Goal: Book appointment/travel/reservation

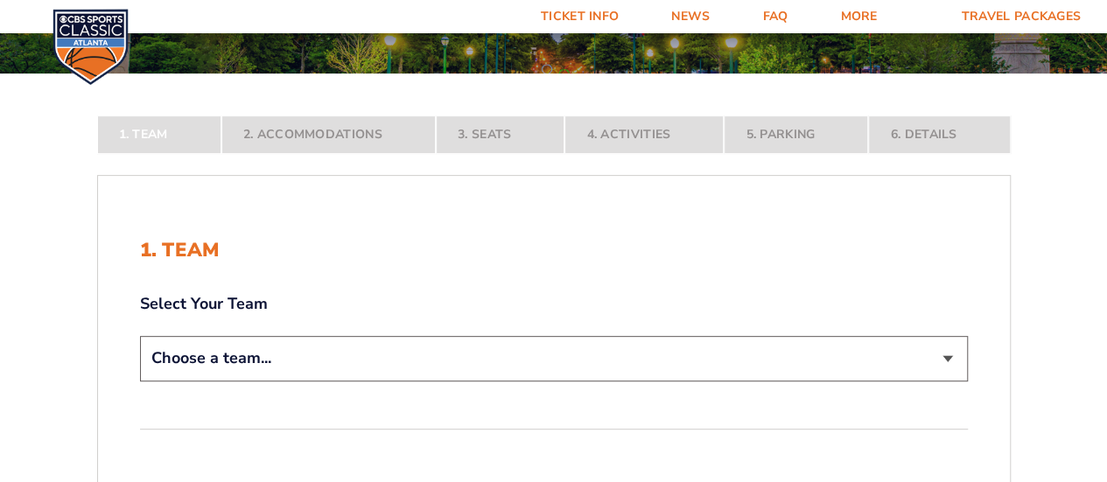
scroll to position [263, 0]
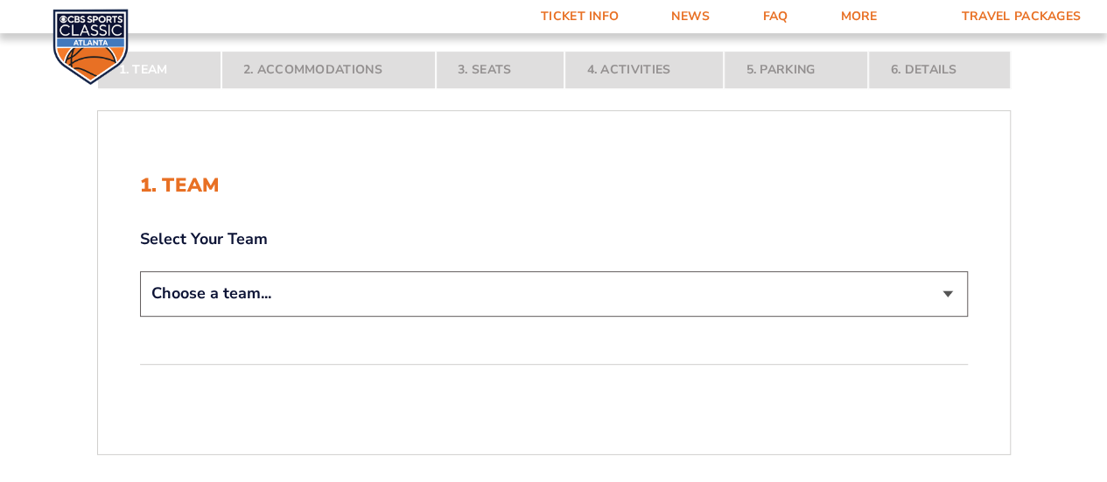
click at [250, 316] on select "Choose a team... [US_STATE] Wildcats [US_STATE] State Buckeyes [US_STATE] Tar H…" at bounding box center [554, 293] width 828 height 45
select select "12956"
click at [140, 316] on select "Choose a team... [US_STATE] Wildcats [US_STATE] State Buckeyes [US_STATE] Tar H…" at bounding box center [554, 293] width 828 height 45
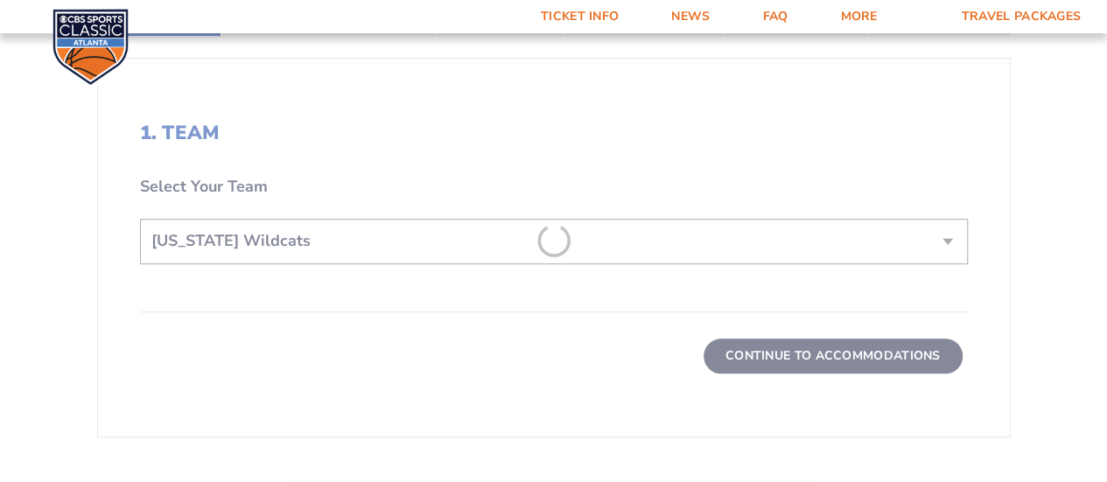
scroll to position [613, 0]
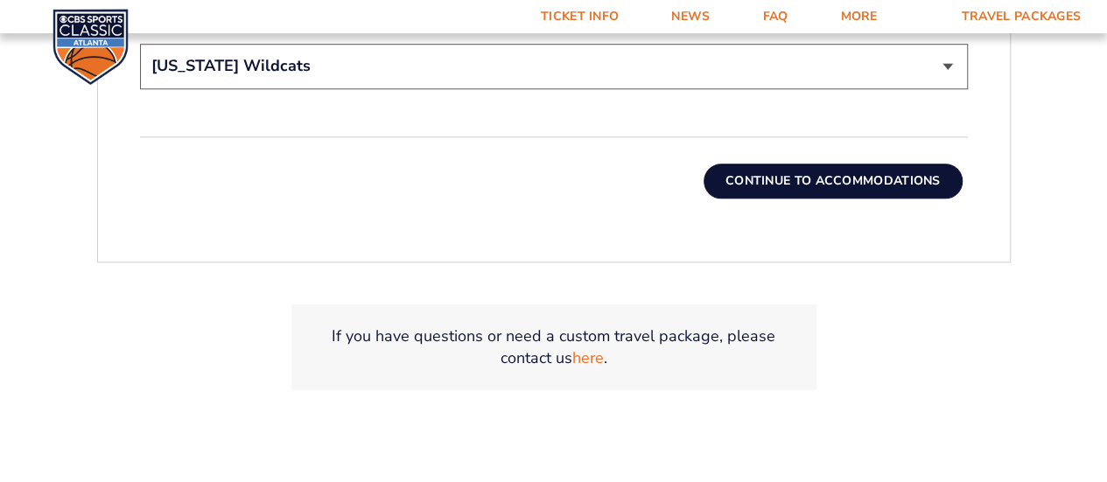
click at [861, 199] on button "Continue To Accommodations" at bounding box center [833, 181] width 259 height 35
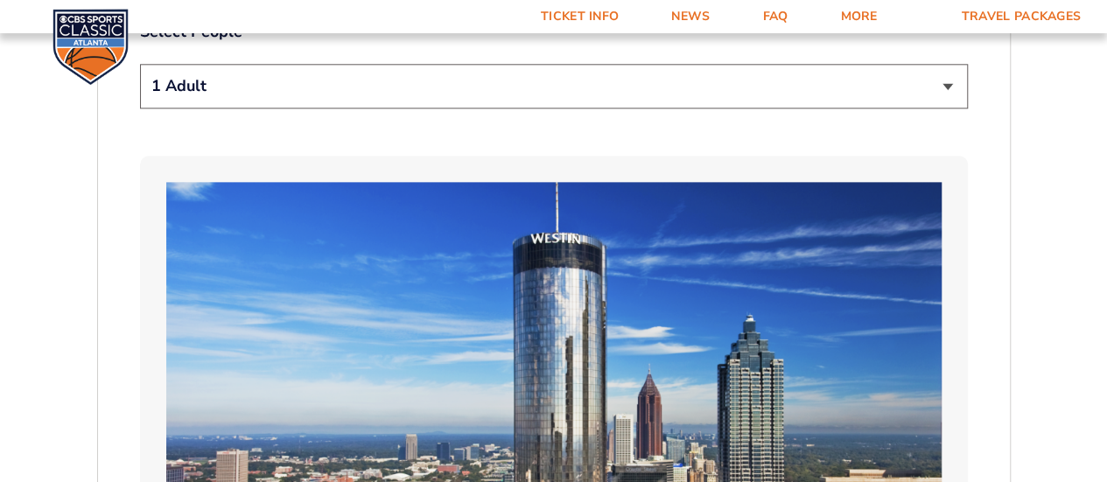
scroll to position [1012, 0]
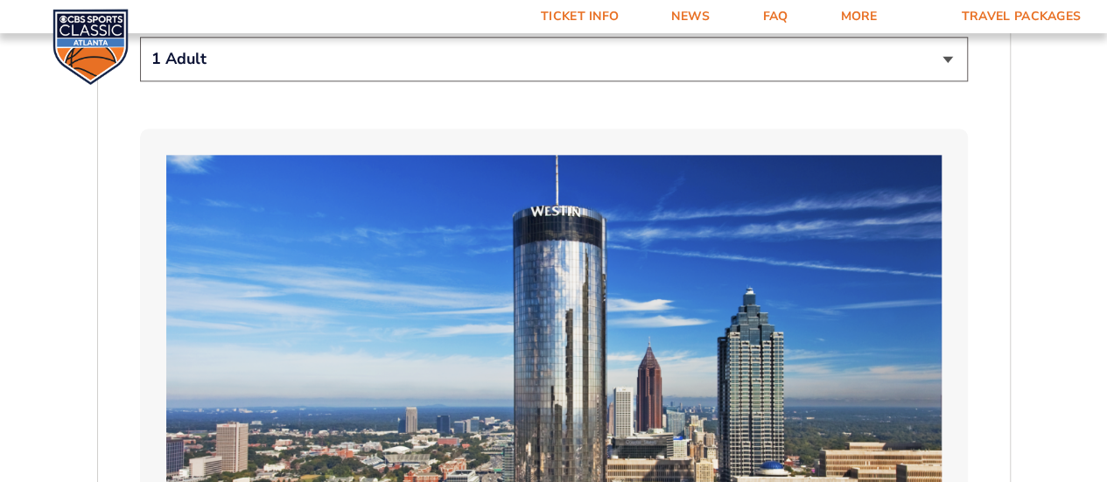
click at [165, 81] on select "1 Adult 2 Adults 3 Adults 4 Adults 2 Adults + 1 Child 2 Adults + 2 Children 2 A…" at bounding box center [554, 59] width 828 height 45
select select "2 Adults + 2 Children"
click at [140, 81] on select "1 Adult 2 Adults 3 Adults 4 Adults 2 Adults + 1 Child 2 Adults + 2 Children 2 A…" at bounding box center [554, 59] width 828 height 45
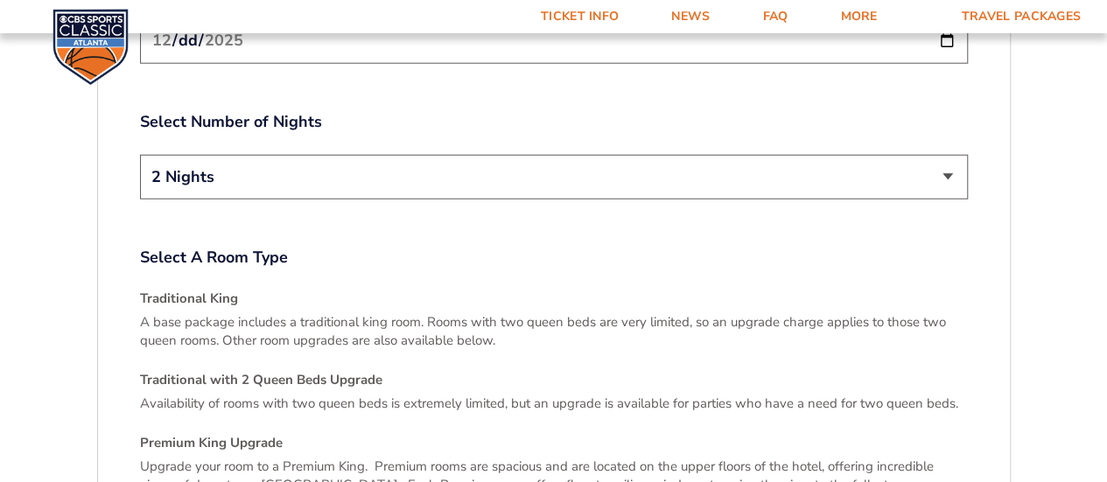
scroll to position [2325, 0]
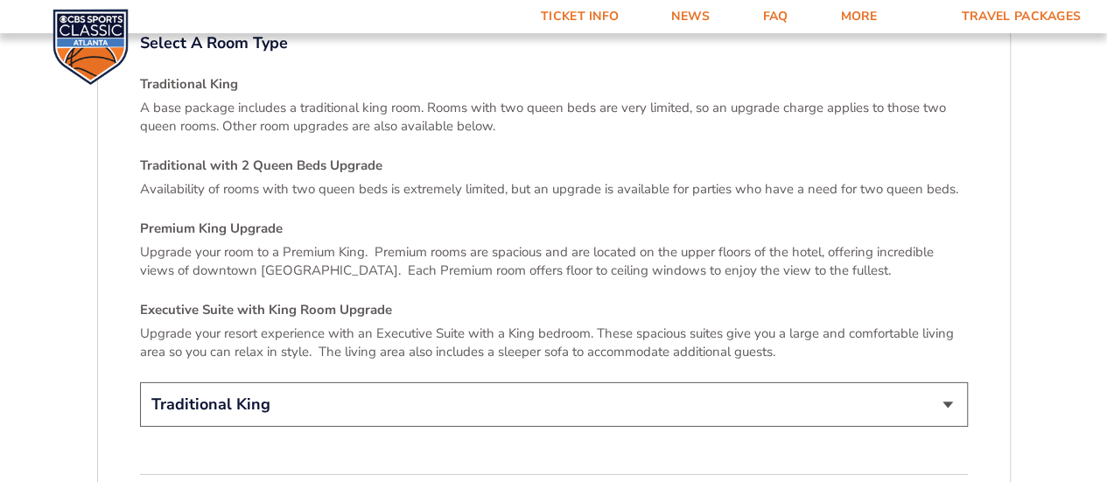
scroll to position [2500, 0]
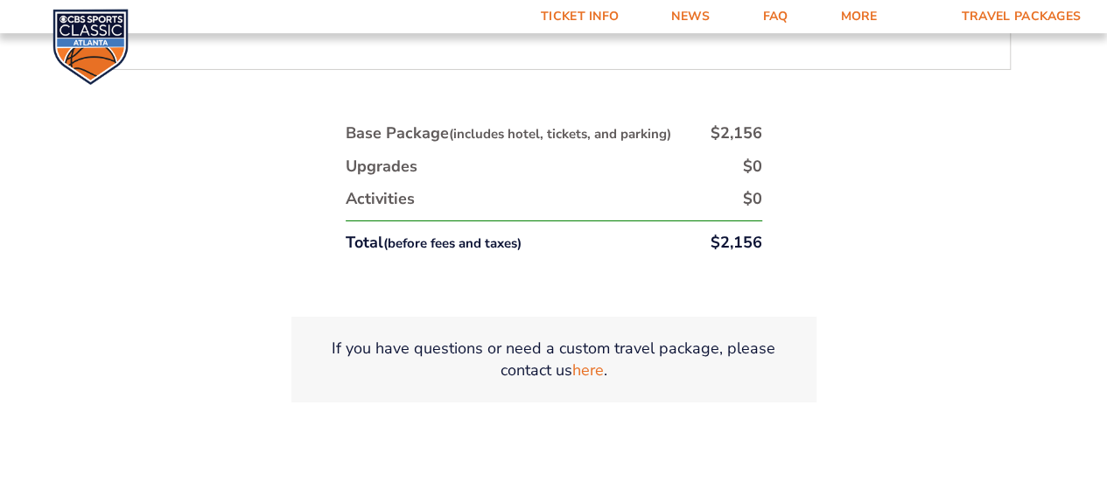
scroll to position [3025, 0]
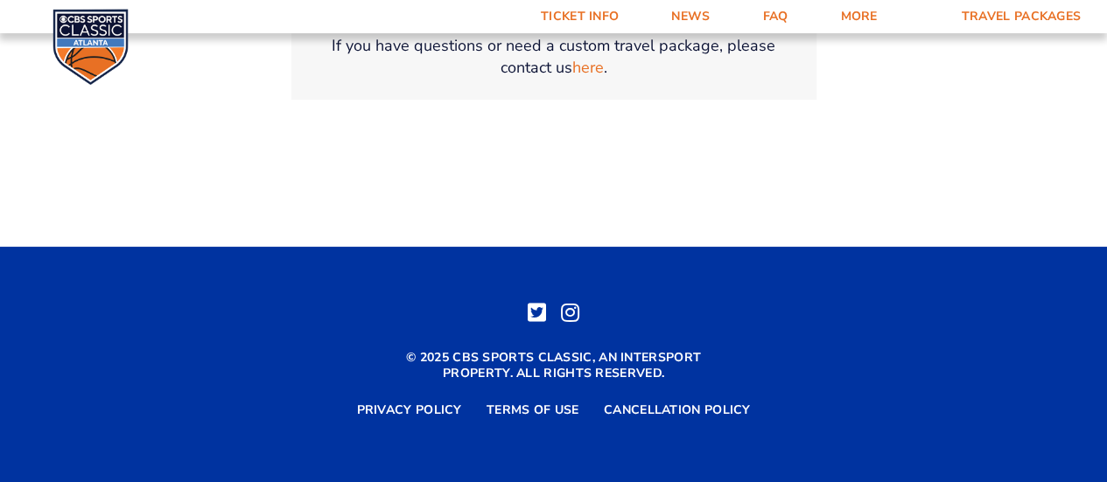
scroll to position [3288, 0]
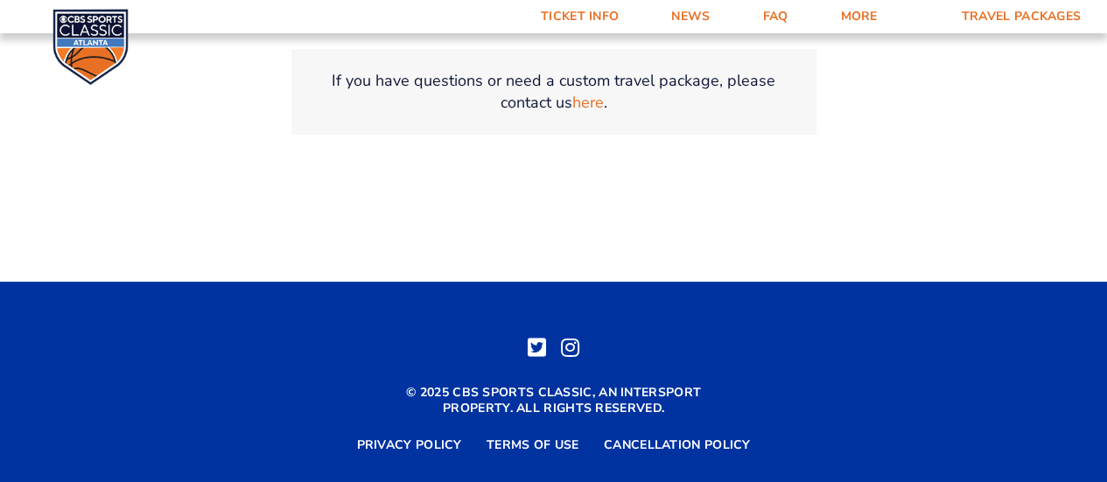
select select "Traditional with 2 Queen Beds Upgrade"
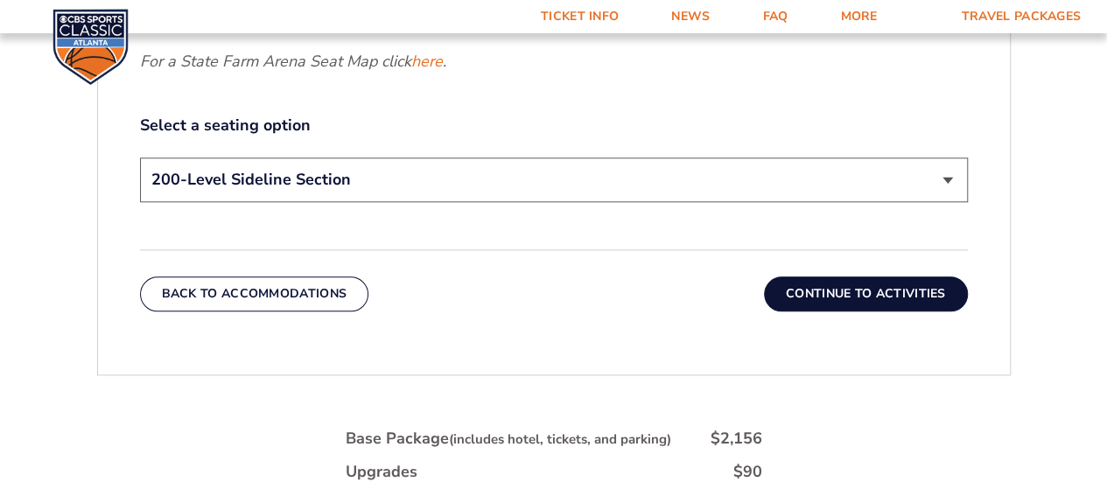
scroll to position [925, 0]
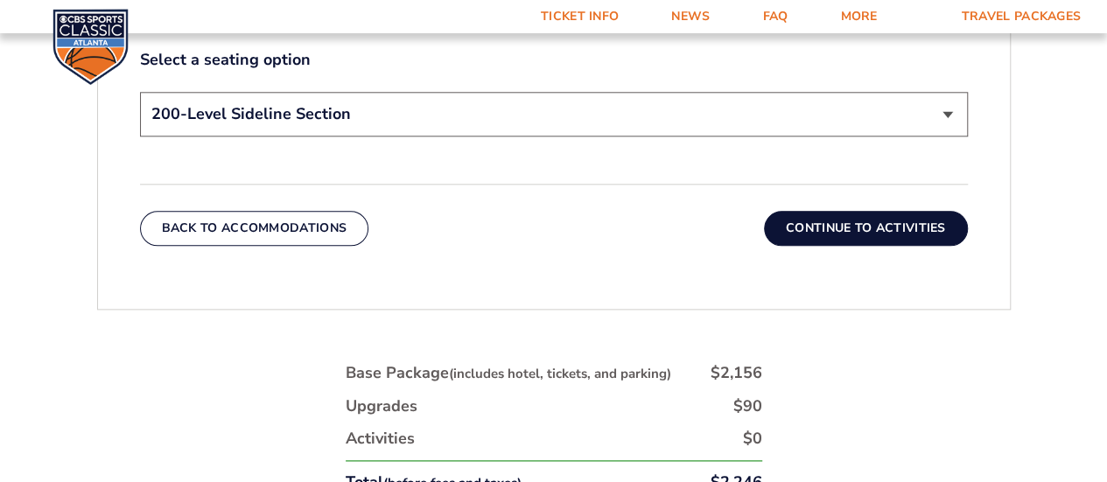
click at [794, 137] on select "200-Level Sideline Section 100-Level Corner Seat Upgrade (+$120 per person) 100…" at bounding box center [554, 114] width 828 height 45
click at [791, 137] on select "200-Level Sideline Section 100-Level Corner Seat Upgrade (+$120 per person) 100…" at bounding box center [554, 114] width 828 height 45
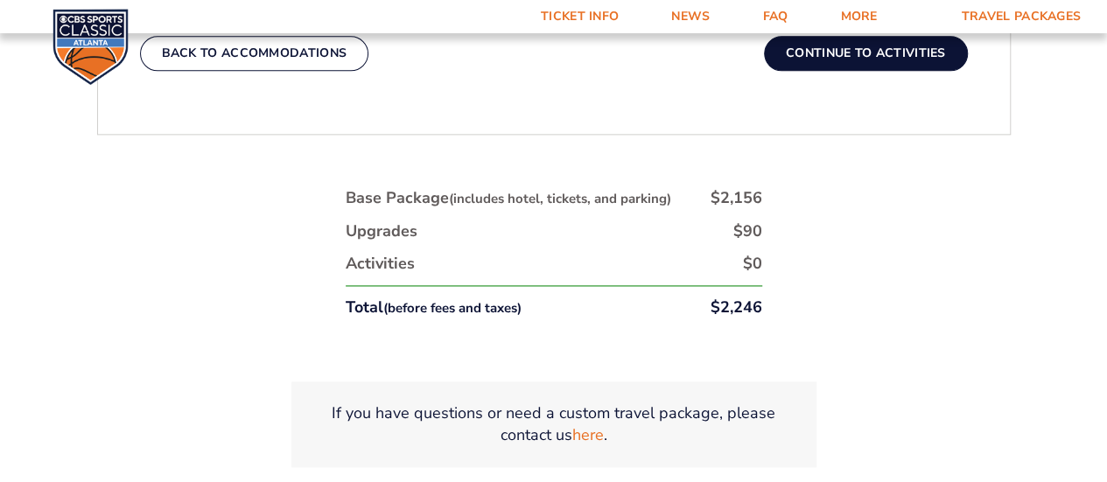
click at [872, 71] on button "Continue To Activities" at bounding box center [866, 53] width 204 height 35
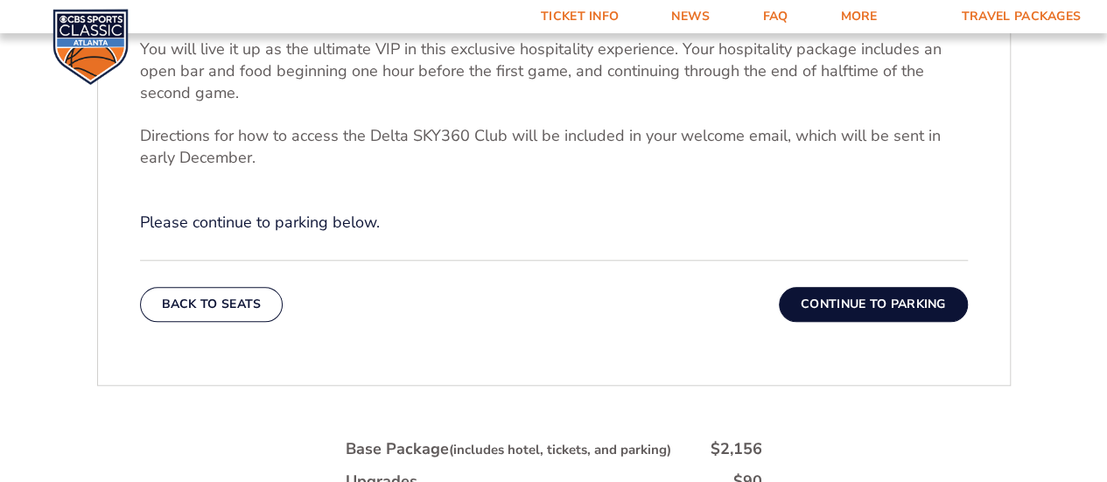
scroll to position [662, 0]
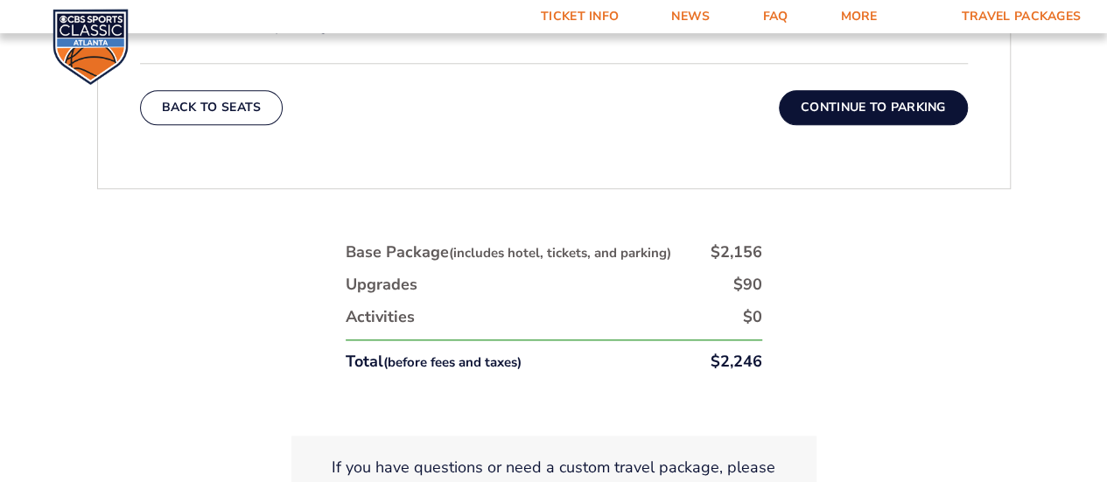
click at [892, 125] on button "Continue To Parking" at bounding box center [873, 107] width 189 height 35
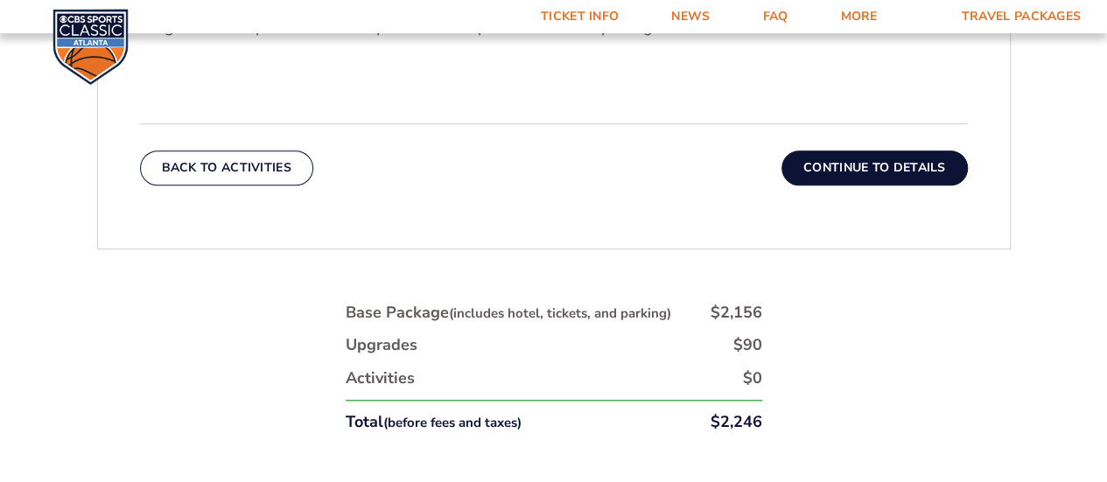
click at [900, 186] on button "Continue To Details" at bounding box center [874, 168] width 186 height 35
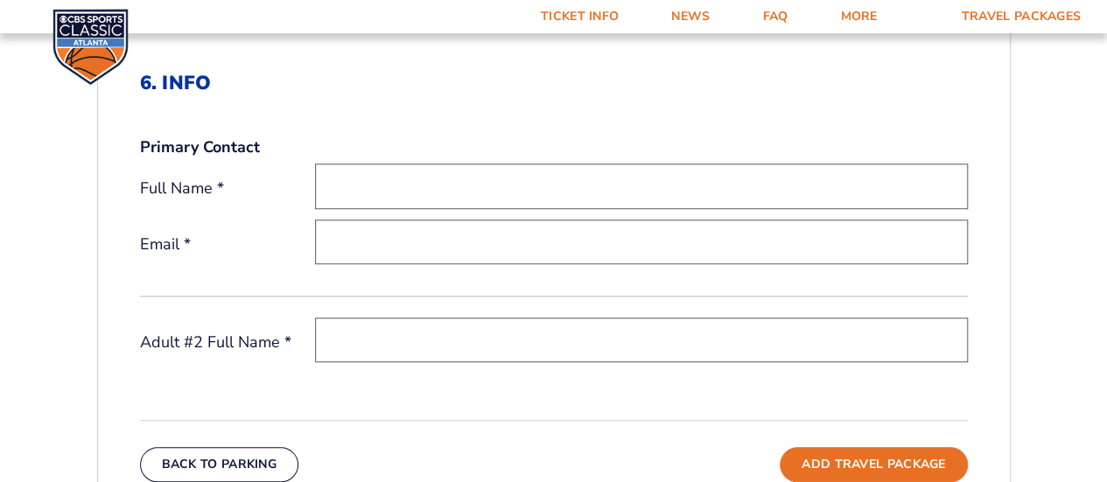
scroll to position [0, 0]
